Goal: Transaction & Acquisition: Purchase product/service

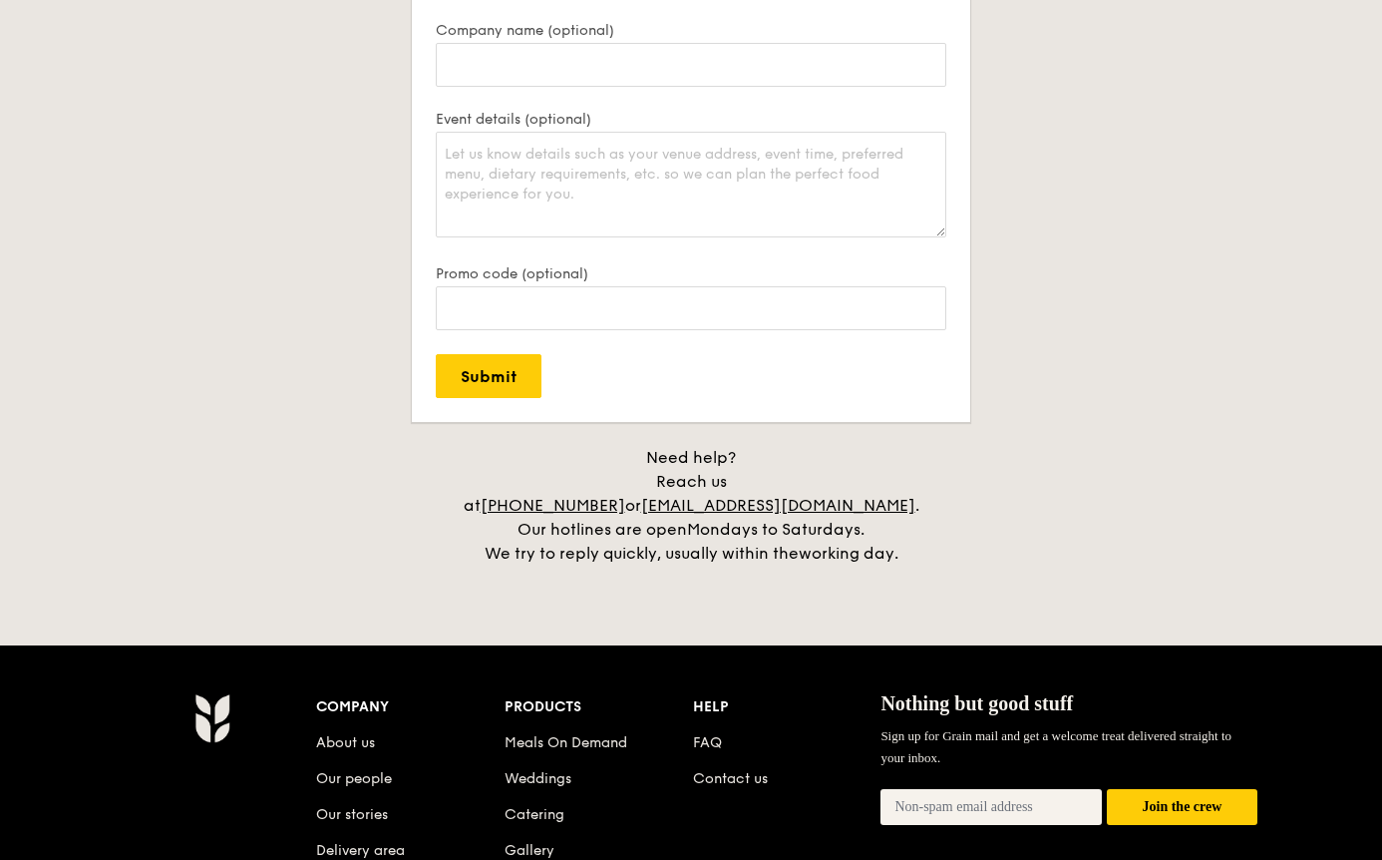
scroll to position [4549, 0]
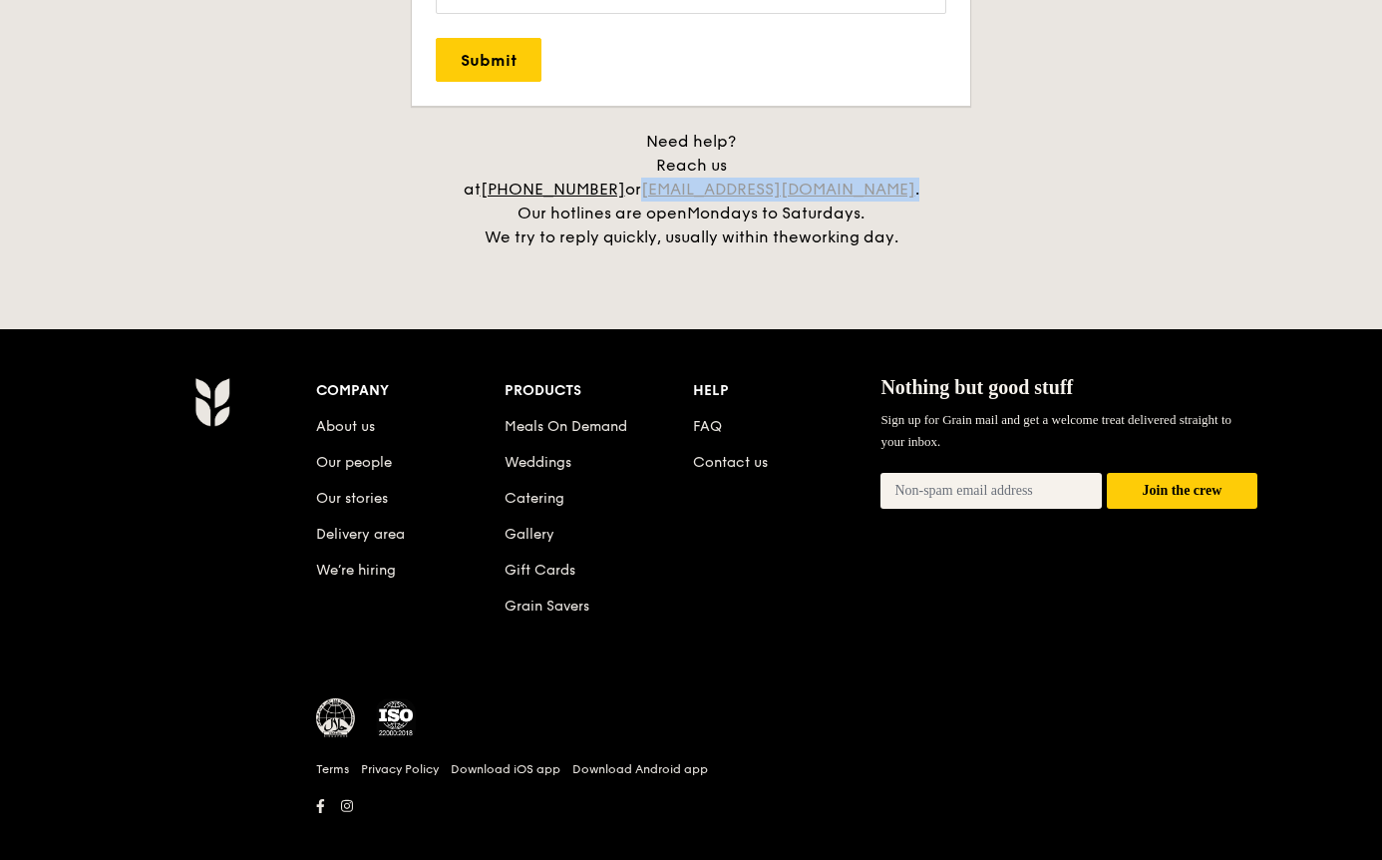
drag, startPoint x: 928, startPoint y: 168, endPoint x: 708, endPoint y: 160, distance: 219.6
click at [708, 160] on div "Need help? Reach us at +65 3163 5335 or concierge@grain.com.sg . Our hotlines a…" at bounding box center [691, 190] width 499 height 120
copy div "concierge@grain.com.sg ."
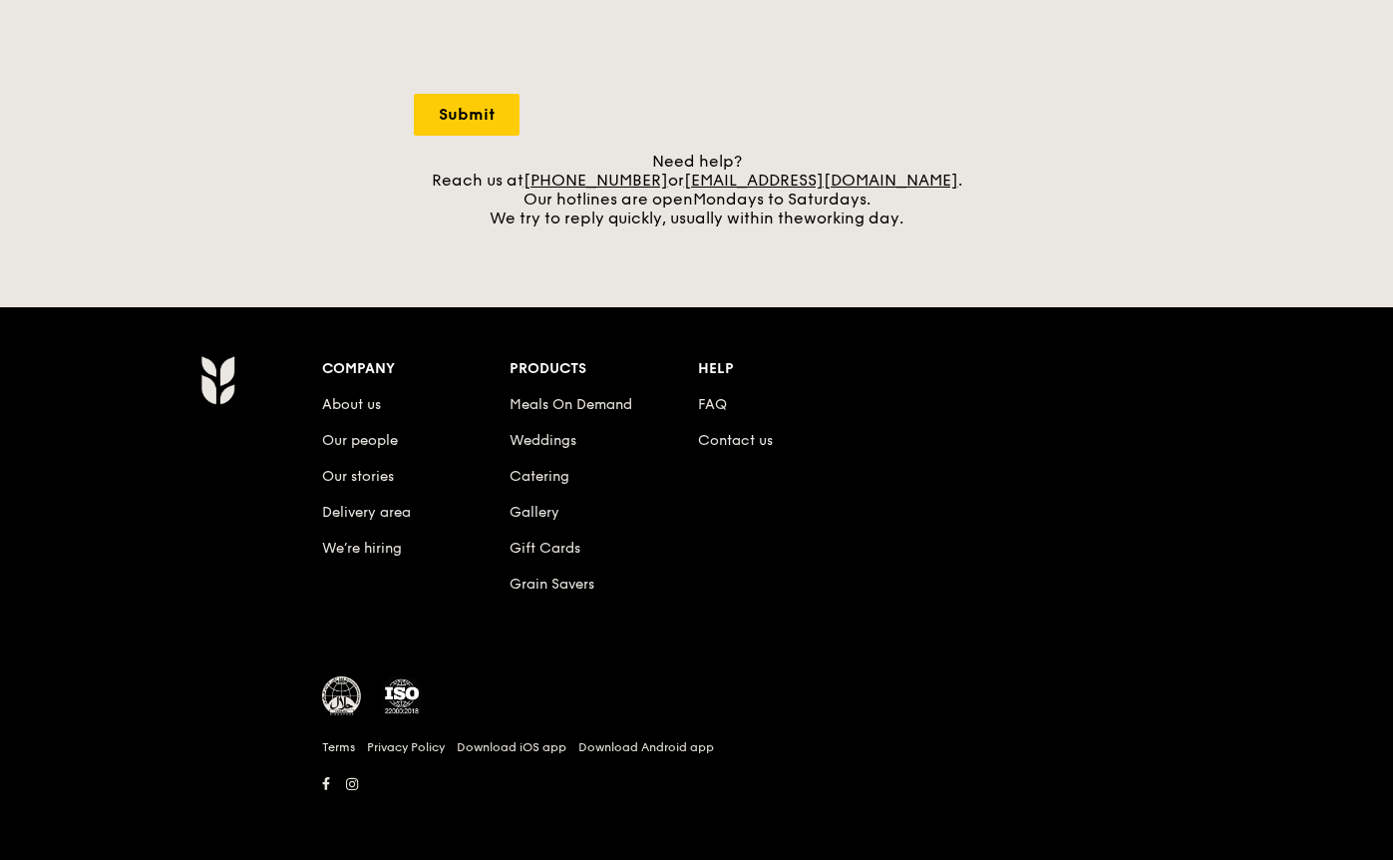
scroll to position [748, 0]
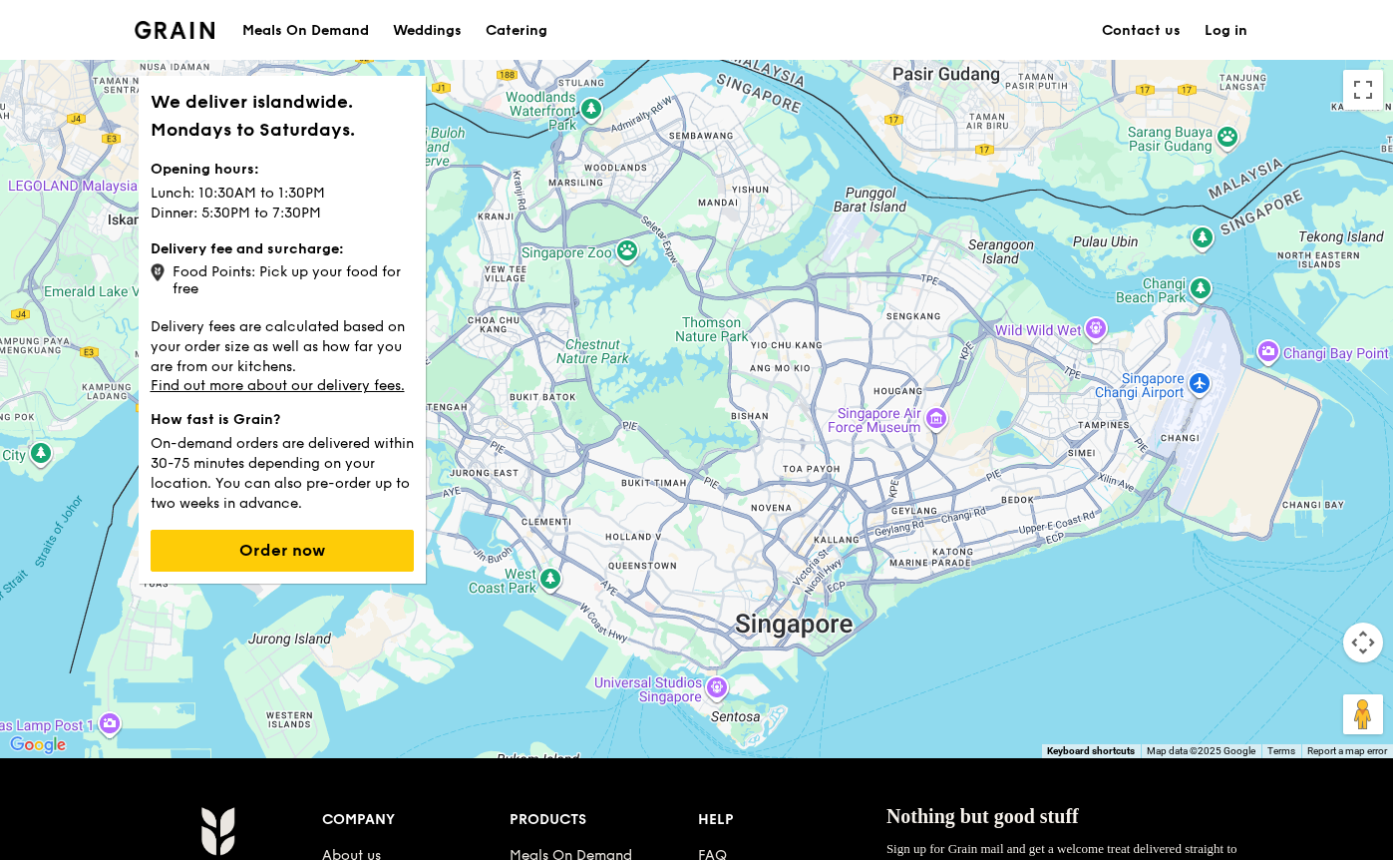
click at [311, 286] on div "Food Points: Pick up your food for free" at bounding box center [282, 278] width 263 height 38
click at [269, 563] on button "Order now" at bounding box center [282, 551] width 263 height 42
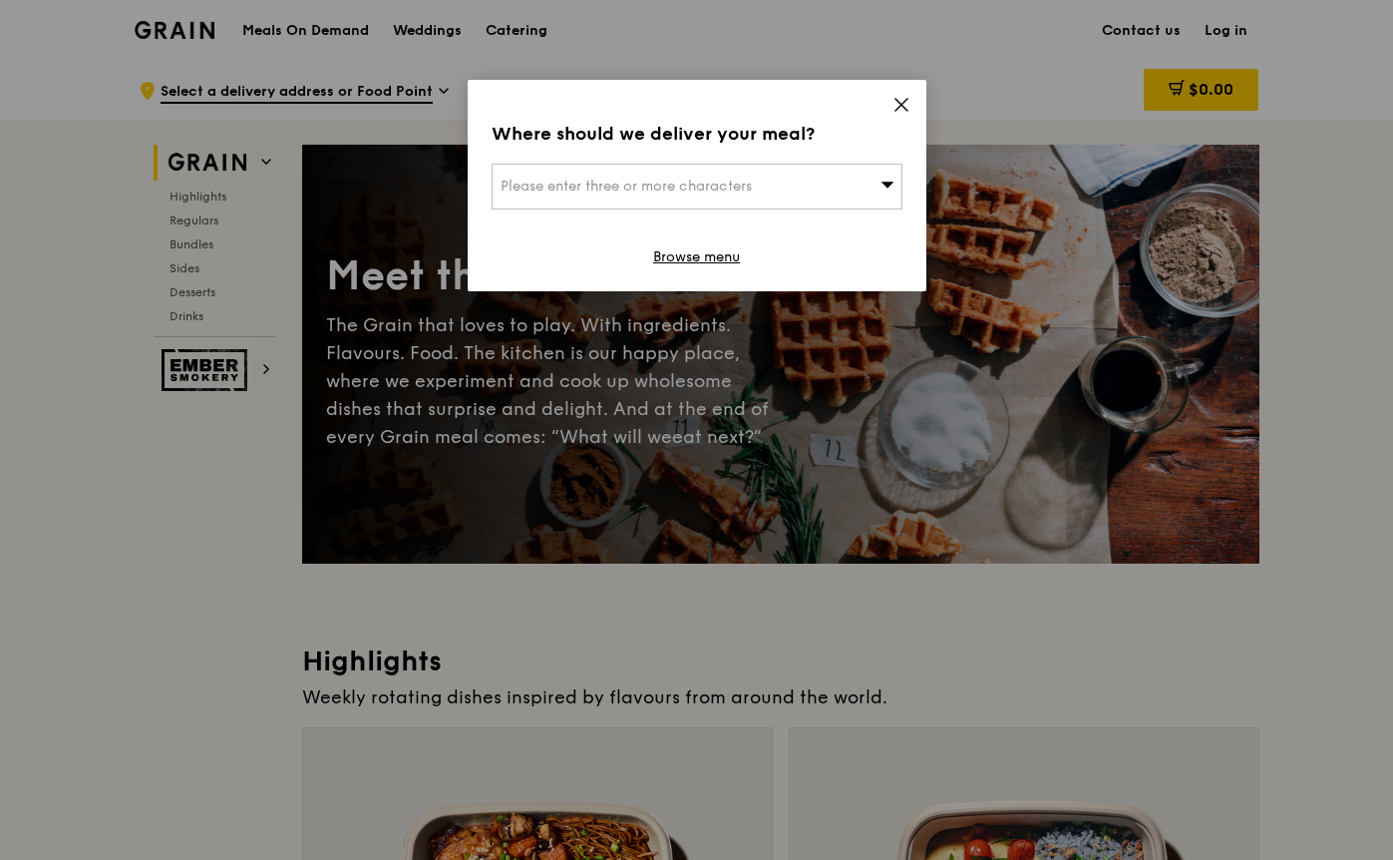
click at [667, 184] on span "Please enter three or more characters" at bounding box center [626, 186] width 251 height 17
click at [686, 190] on input "search" at bounding box center [697, 187] width 409 height 44
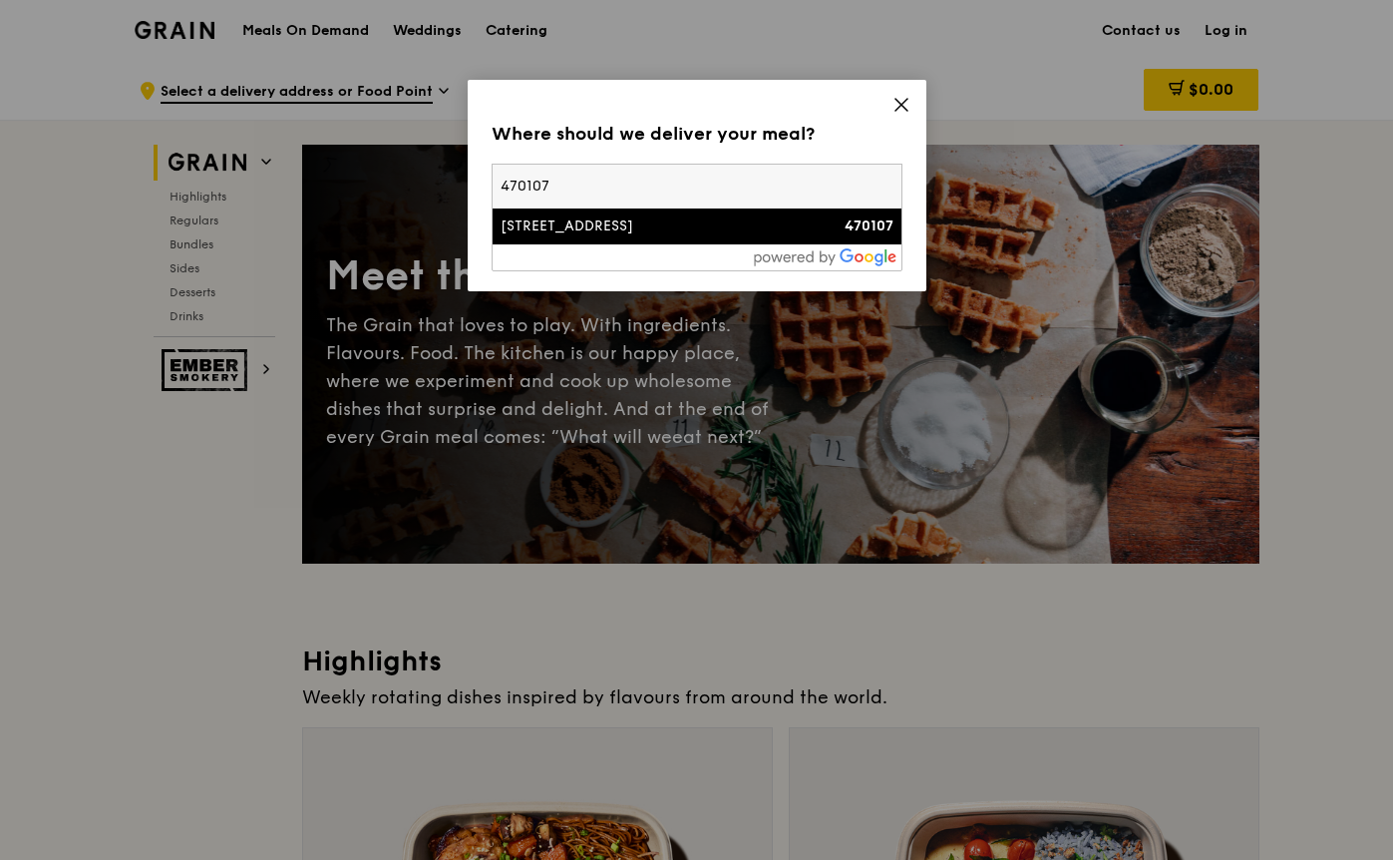
type input "470107"
click at [684, 230] on div "107 Bedok Reservoir Road" at bounding box center [648, 226] width 295 height 20
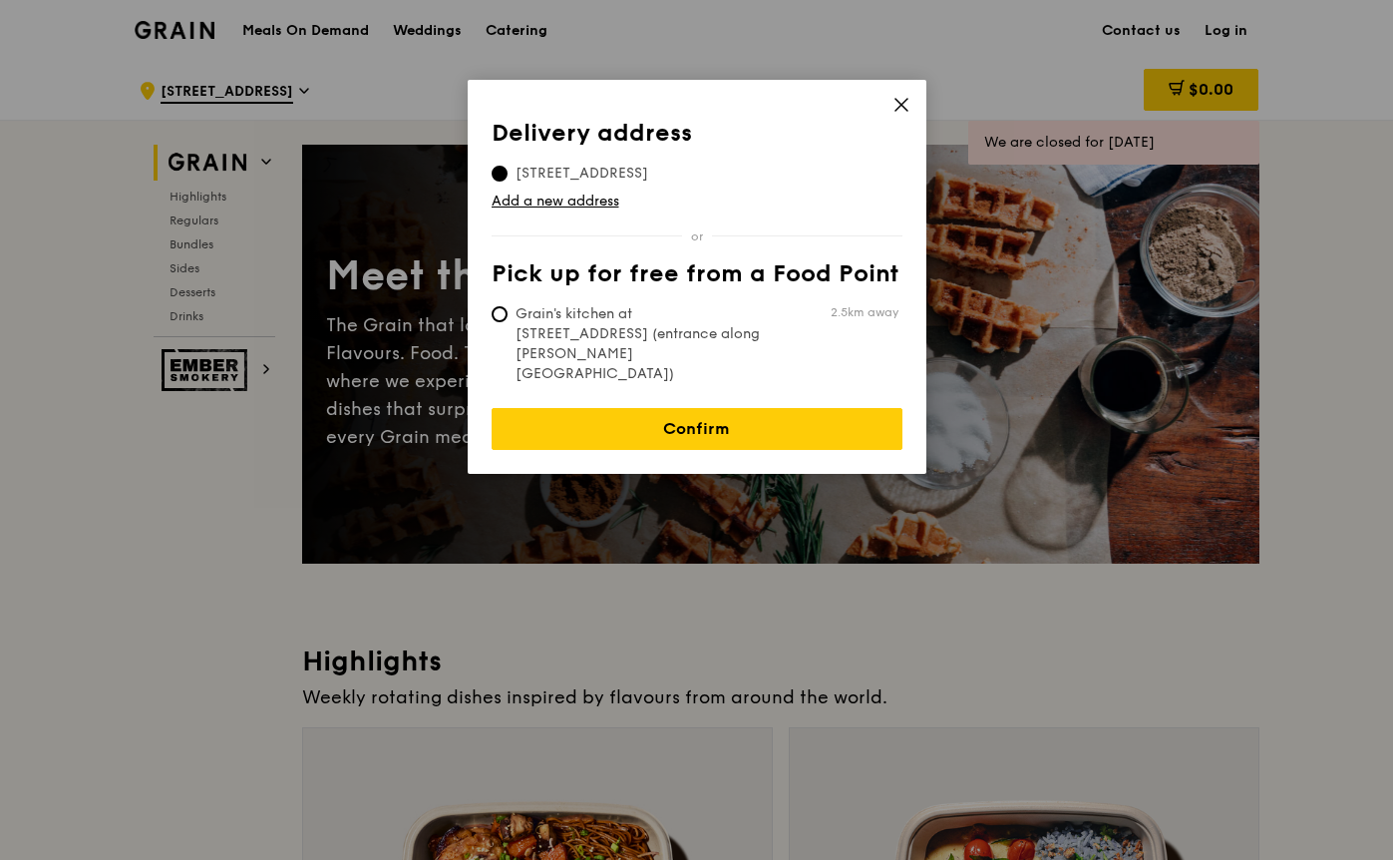
click at [712, 335] on span "Grain's kitchen at 5 Burn Road #05-01 (entrance along Harrison Road)" at bounding box center [640, 344] width 297 height 80
click at [508, 322] on input "Grain's kitchen at 5 Burn Road #05-01 (entrance along Harrison Road) 2.5km away" at bounding box center [500, 314] width 16 height 16
radio input "true"
click at [571, 164] on span "107 Bedok Reservoir Road, 470107" at bounding box center [582, 174] width 181 height 20
click at [508, 166] on input "107 Bedok Reservoir Road, 470107" at bounding box center [500, 174] width 16 height 16
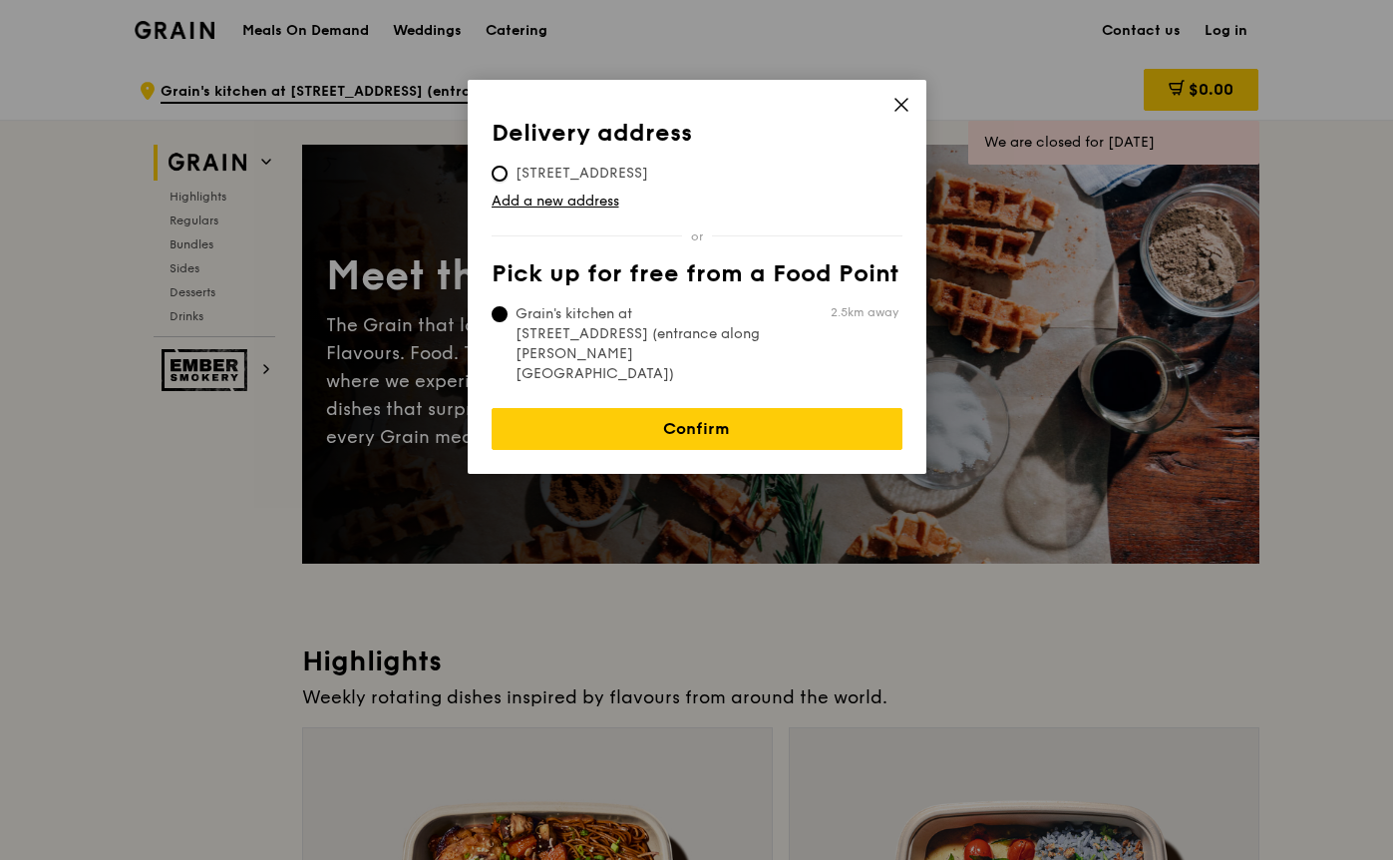
radio input "true"
click at [527, 209] on link "Add a new address" at bounding box center [697, 202] width 411 height 20
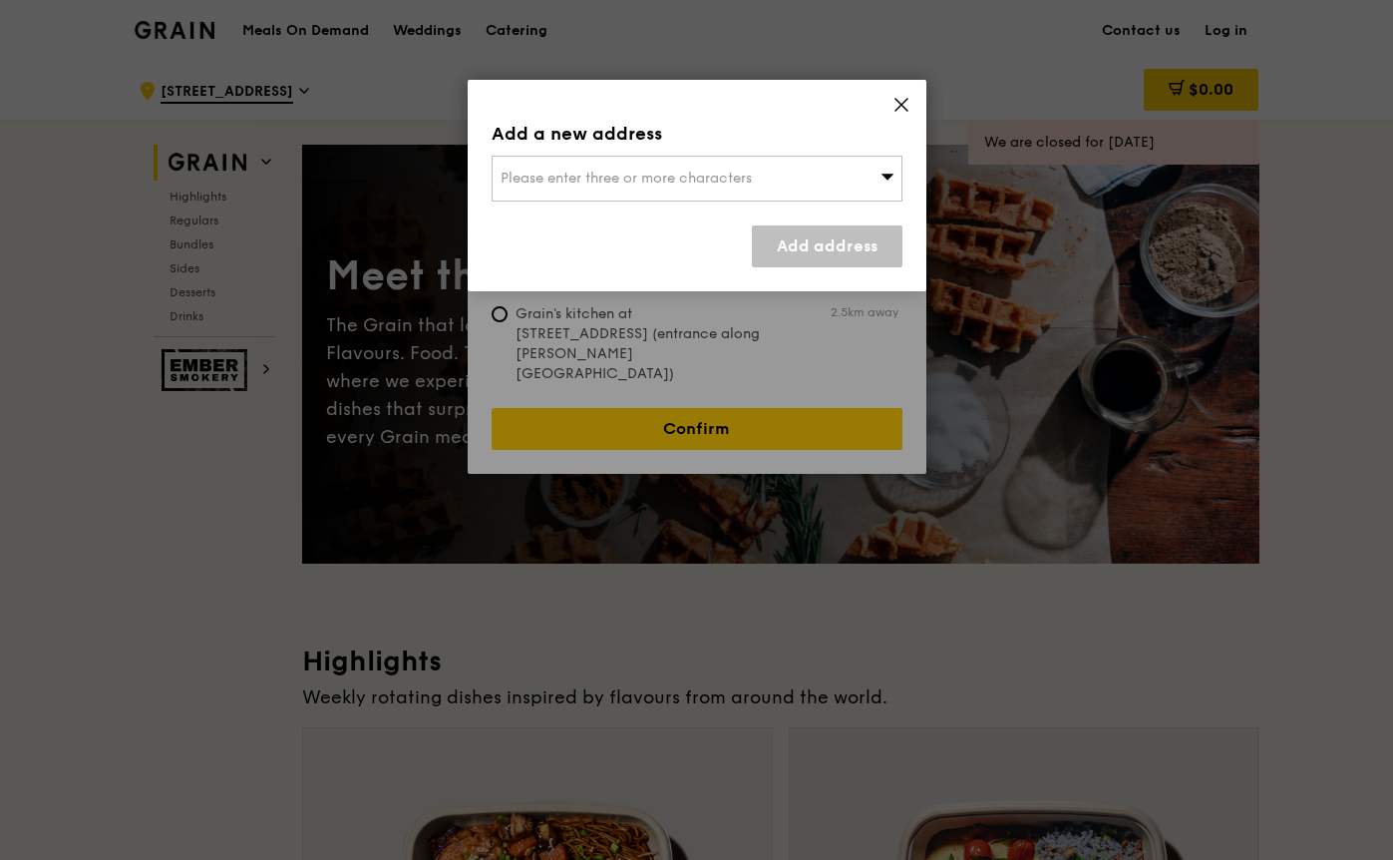
click at [633, 181] on span "Please enter three or more characters" at bounding box center [626, 178] width 251 height 17
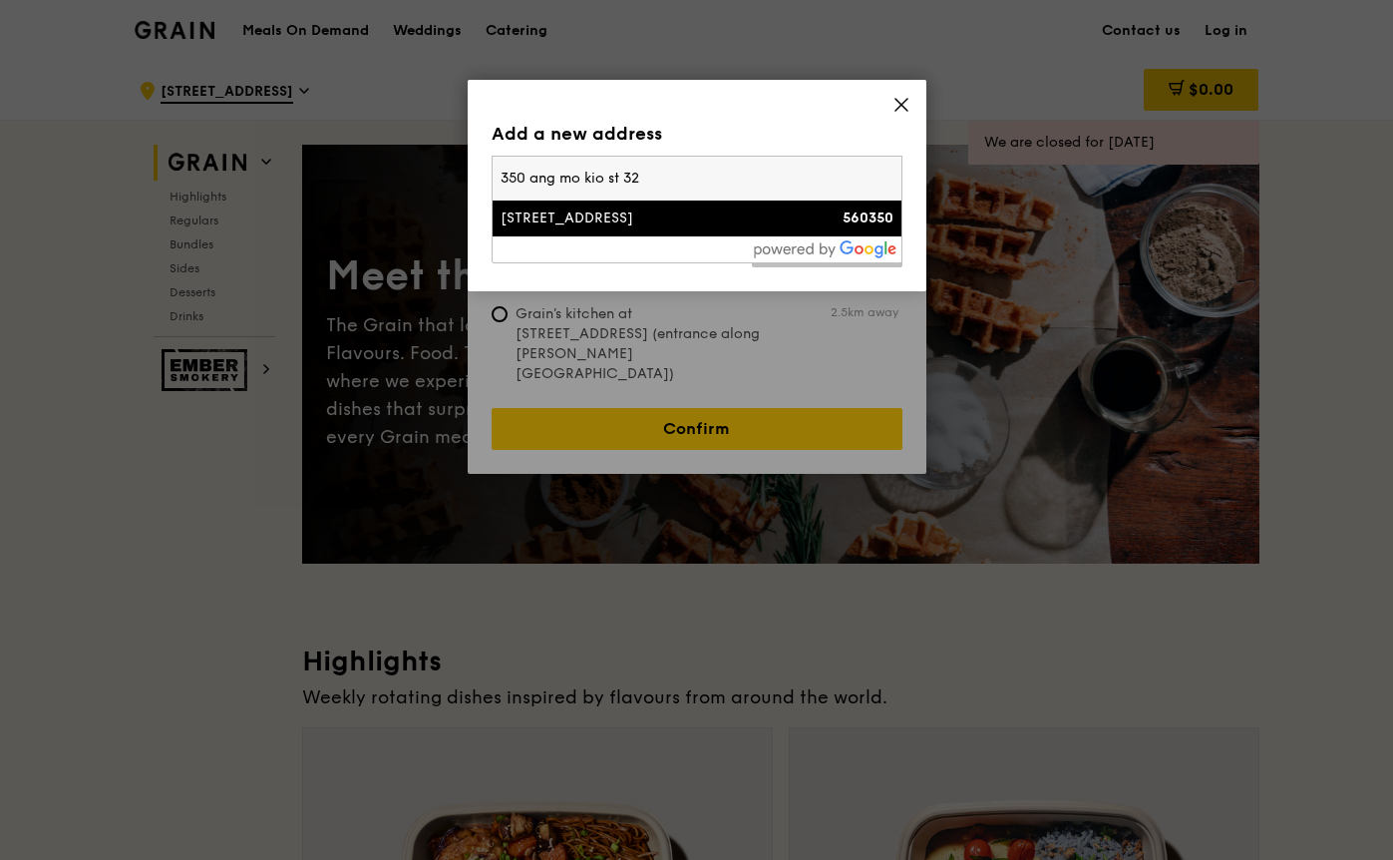
type input "350 ang mo kio st 32"
click at [636, 220] on div "350 Ang Mo Kio Street 32" at bounding box center [648, 218] width 295 height 20
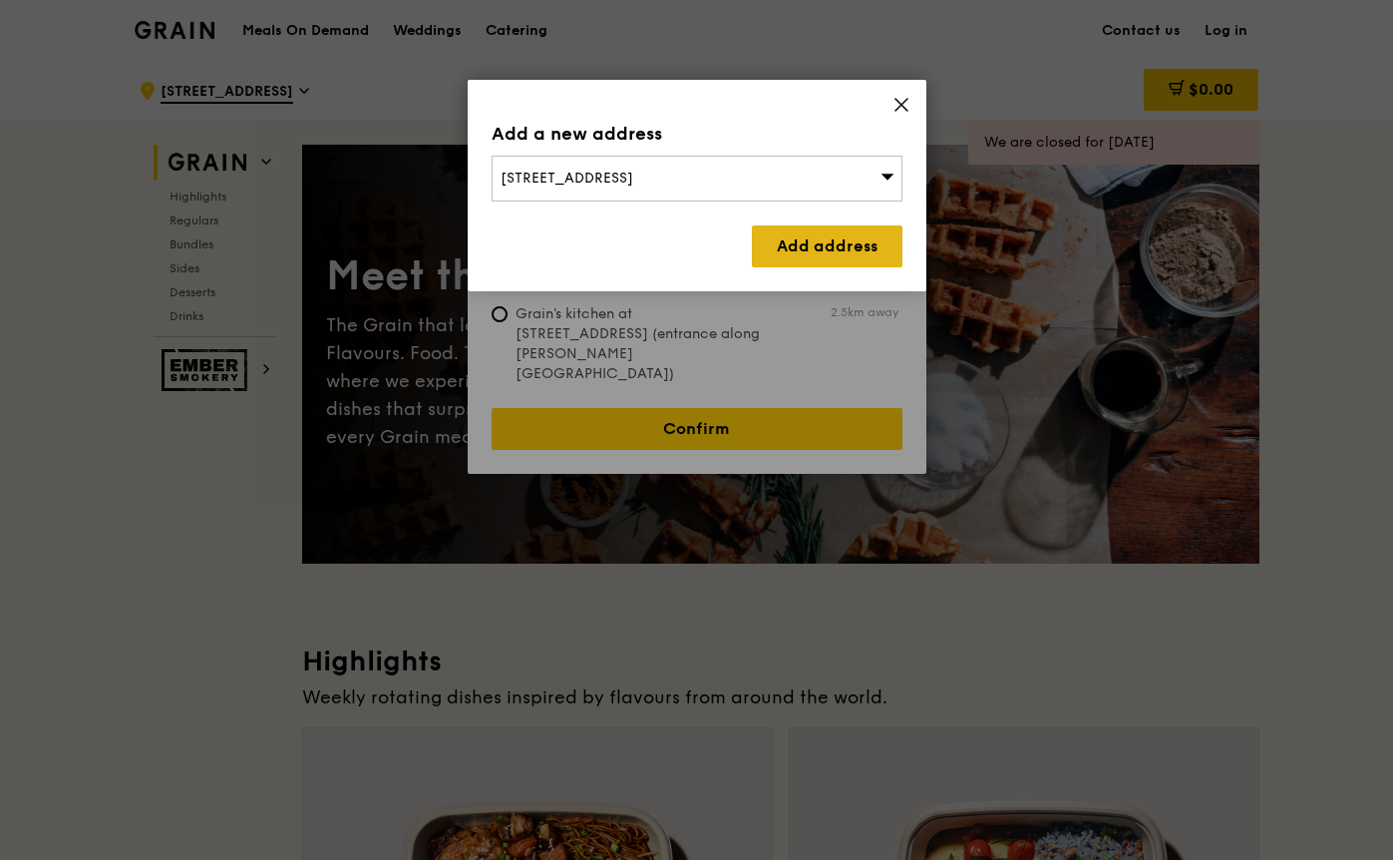
click at [774, 265] on link "Add address" at bounding box center [827, 246] width 151 height 42
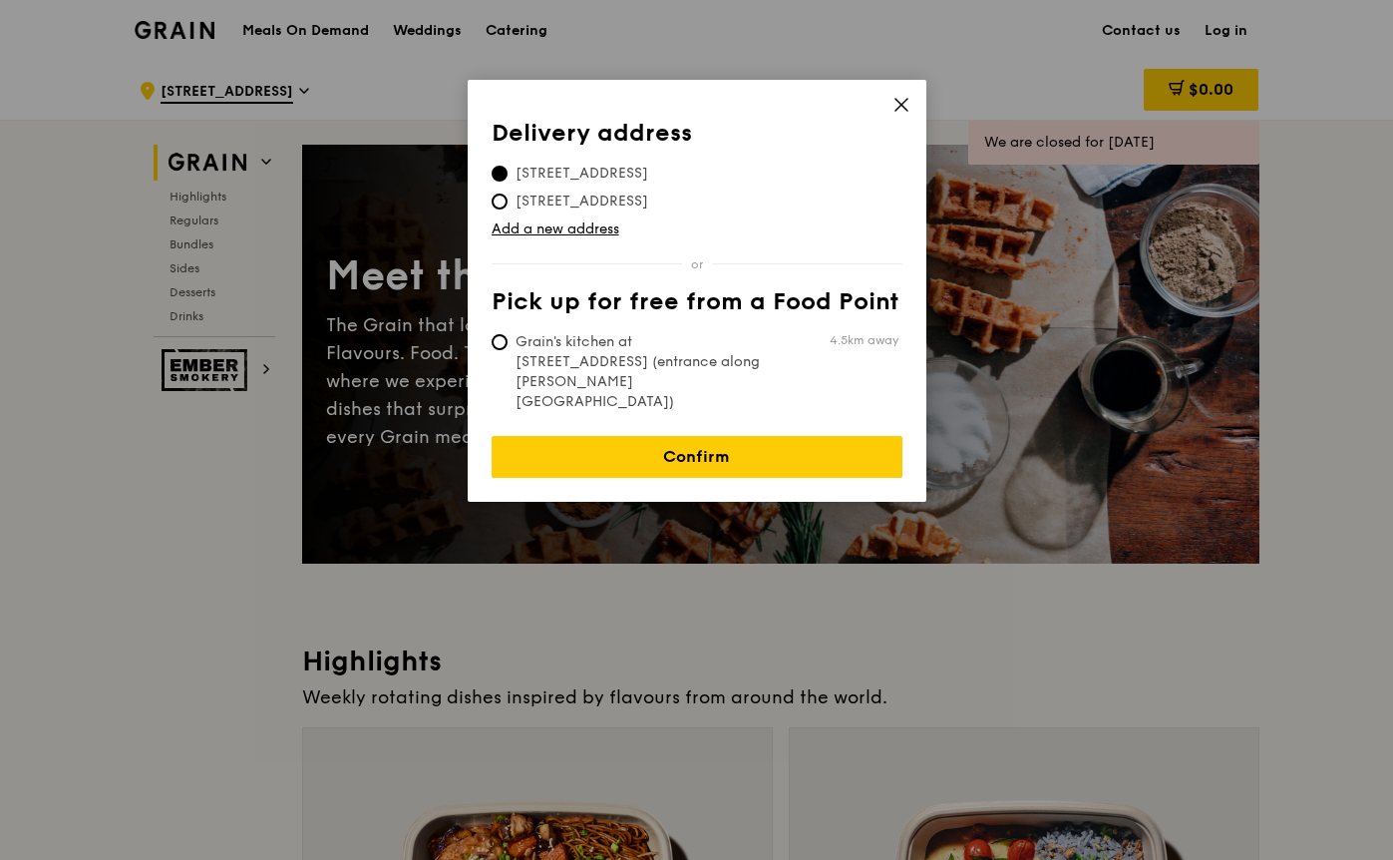
click at [672, 345] on span "Grain's kitchen at 5 Burn Road #05-01 (entrance along Harrison Road)" at bounding box center [640, 372] width 297 height 80
click at [508, 345] on input "Grain's kitchen at 5 Burn Road #05-01 (entrance along Harrison Road) 4.5km away" at bounding box center [500, 342] width 16 height 16
radio input "true"
click at [898, 98] on icon at bounding box center [902, 105] width 18 height 18
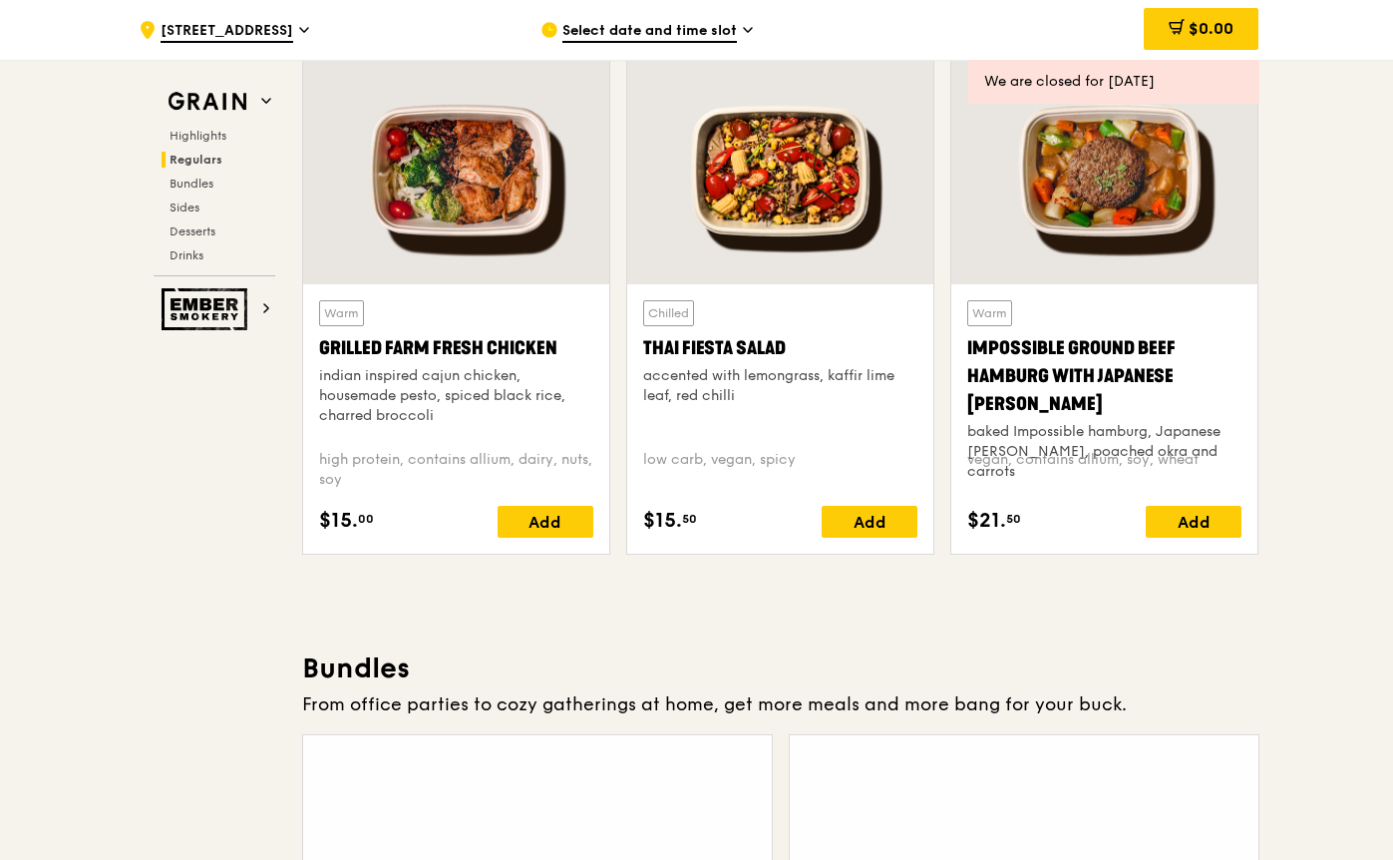
scroll to position [2421, 0]
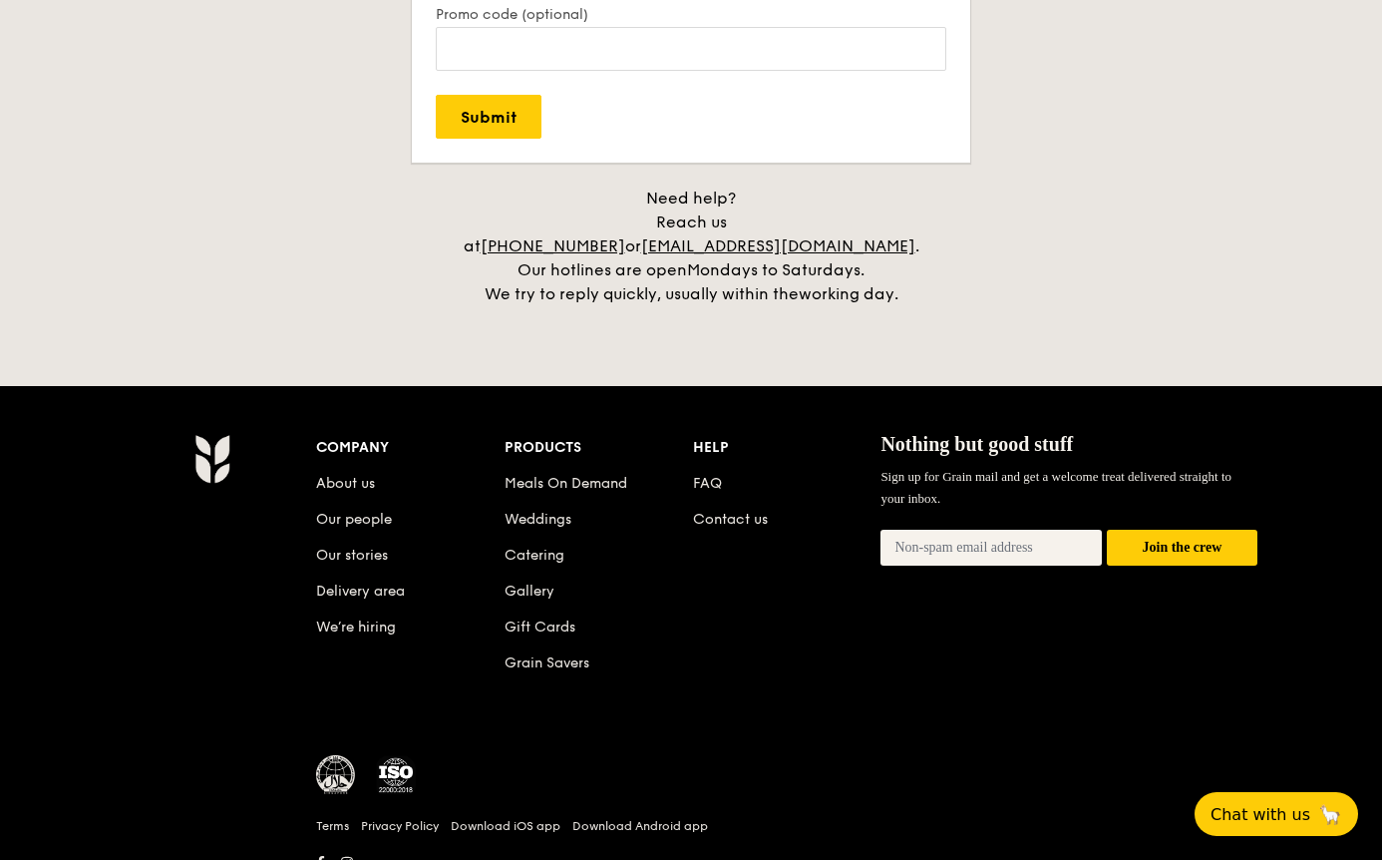
scroll to position [4497, 0]
